Goal: Register for event/course

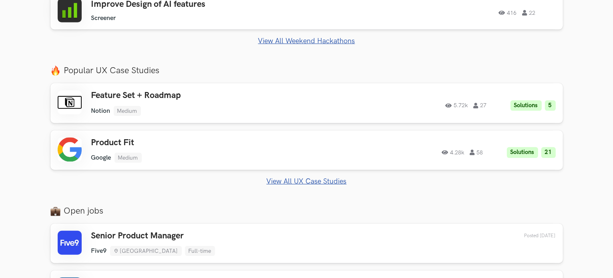
scroll to position [462, 0]
click at [168, 92] on h3 "Feature Set + Roadmap" at bounding box center [204, 96] width 227 height 10
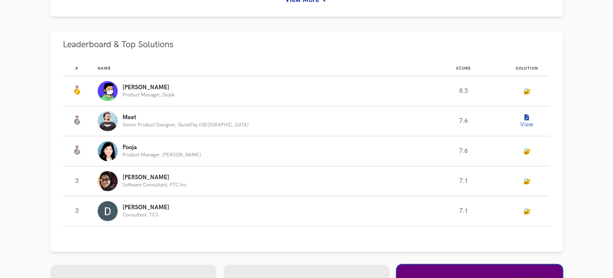
scroll to position [461, 0]
click at [524, 122] on button "View" at bounding box center [527, 121] width 16 height 16
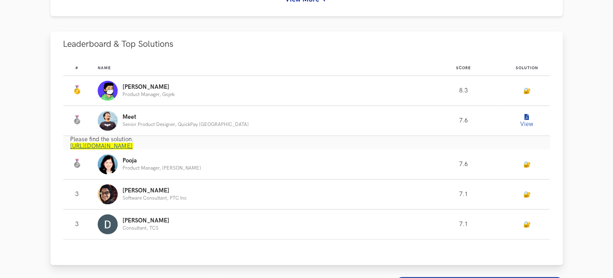
click at [133, 145] on link "https://www.notion.so/meetshah/UXHack-Notion-API-f25949084daf4890a738403b0e96c7…" at bounding box center [101, 146] width 62 height 7
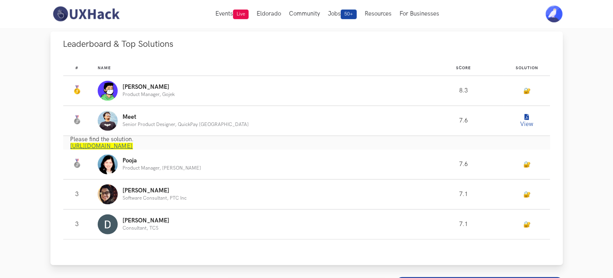
scroll to position [0, 0]
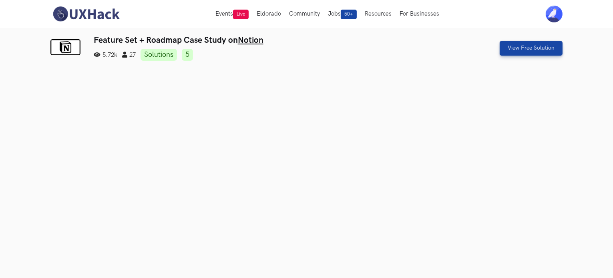
click at [86, 19] on img at bounding box center [85, 14] width 71 height 17
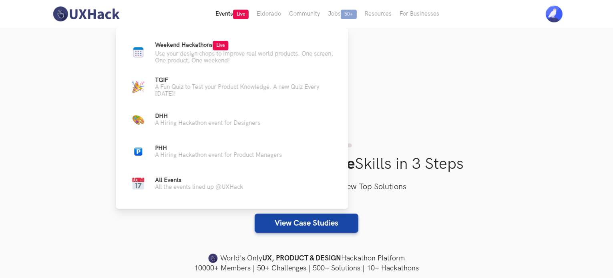
click at [221, 18] on button "Events Live" at bounding box center [231, 14] width 41 height 28
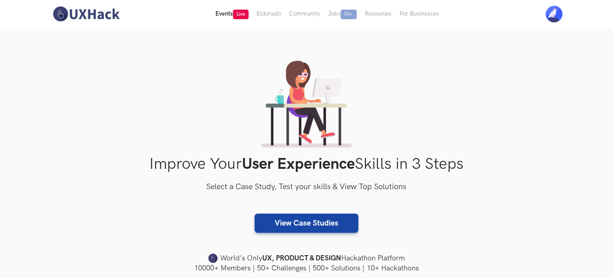
click at [229, 15] on button "Events Live" at bounding box center [231, 14] width 41 height 28
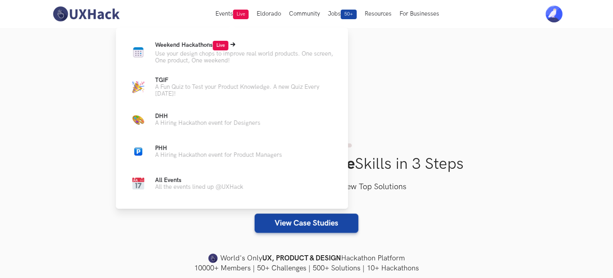
click at [193, 47] on span "Weekend Hackathons Live" at bounding box center [191, 45] width 73 height 7
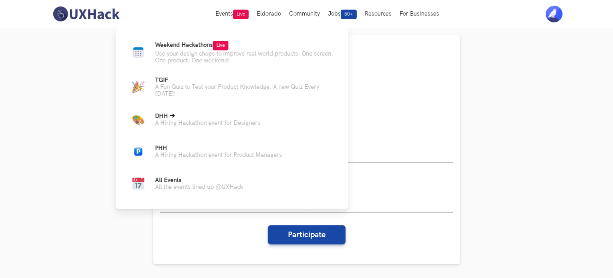
click at [181, 119] on p "DHH Live" at bounding box center [207, 116] width 105 height 7
click at [192, 42] on span "Weekend Hackathons Live" at bounding box center [191, 45] width 73 height 7
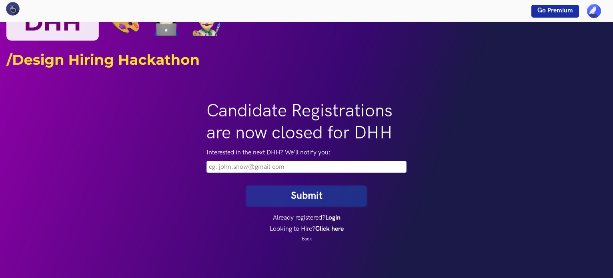
scroll to position [23, 0]
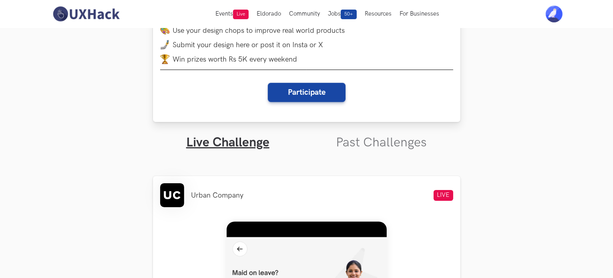
scroll to position [141, 0]
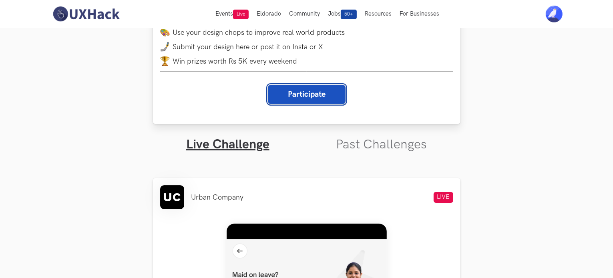
click at [310, 98] on button "Participate" at bounding box center [307, 94] width 78 height 19
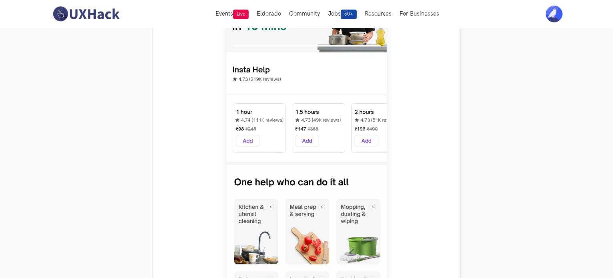
scroll to position [437, 0]
click at [95, 235] on section "Weekend Hackathons One screen, one product, one weekend Use your design chops t…" at bounding box center [306, 251] width 613 height 1320
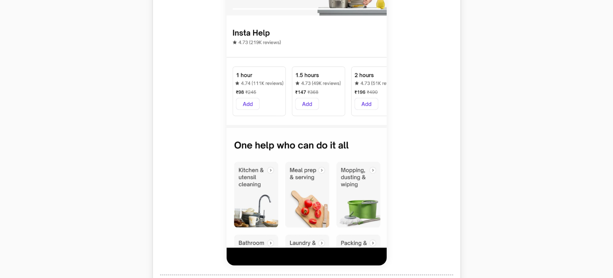
scroll to position [488, 0]
